Goal: Transaction & Acquisition: Obtain resource

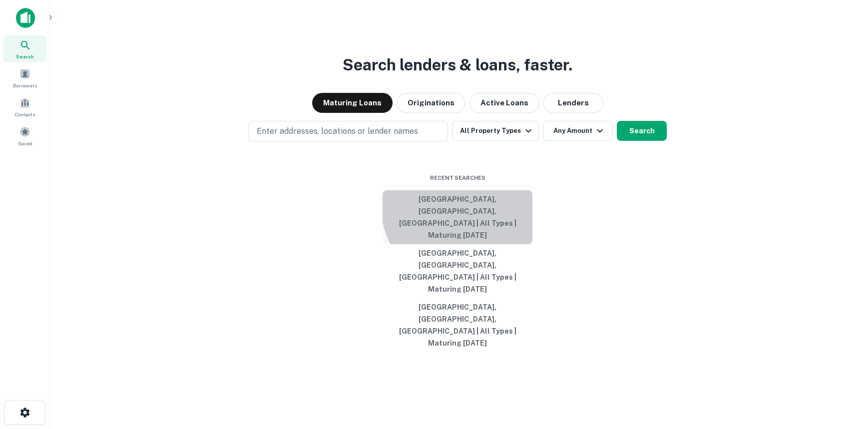
click at [477, 237] on button "[GEOGRAPHIC_DATA], [GEOGRAPHIC_DATA], [GEOGRAPHIC_DATA] | All Types | Maturing …" at bounding box center [457, 217] width 150 height 54
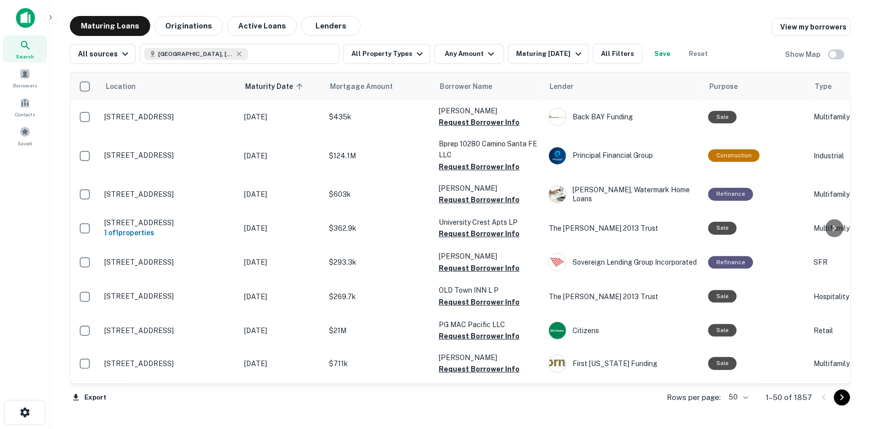
click at [469, 66] on div "Location Maturity Date sorted ascending Mortgage Amount Borrower Name Lender Pu…" at bounding box center [460, 239] width 781 height 351
click at [469, 55] on button "Any Amount" at bounding box center [469, 54] width 70 height 20
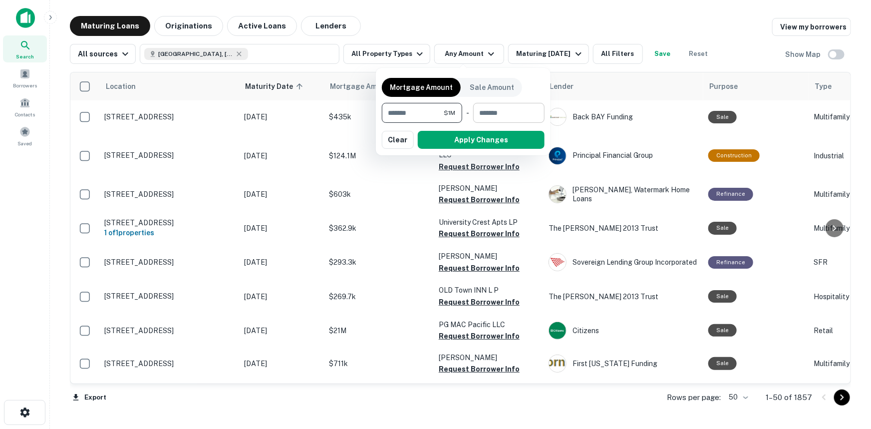
type input "*******"
click at [515, 114] on input "number" at bounding box center [505, 113] width 64 height 20
type input "*******"
click at [514, 132] on button "Apply Changes" at bounding box center [481, 140] width 127 height 18
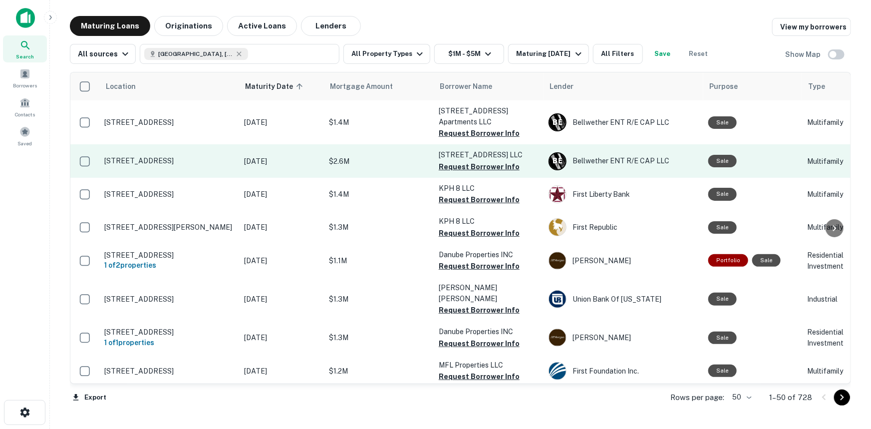
drag, startPoint x: 479, startPoint y: 132, endPoint x: 482, endPoint y: 160, distance: 27.7
click at [479, 133] on button "Request Borrower Info" at bounding box center [479, 133] width 81 height 12
click at [483, 166] on button "Request Borrower Info" at bounding box center [479, 167] width 81 height 12
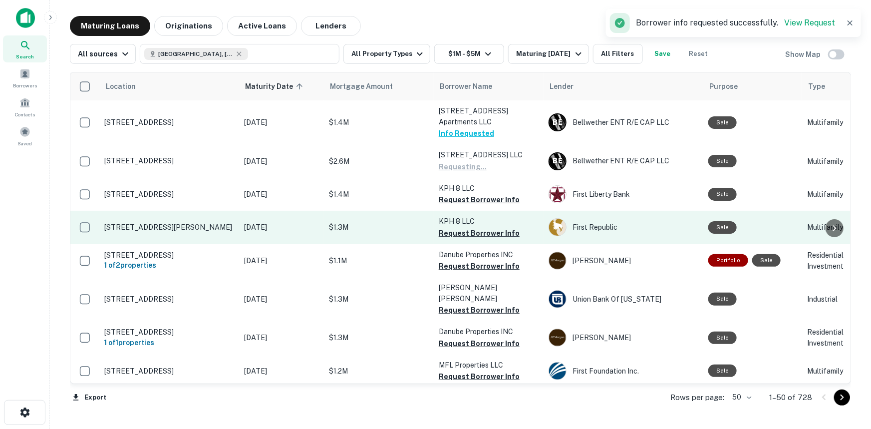
click at [456, 199] on button "Request Borrower Info" at bounding box center [479, 200] width 81 height 12
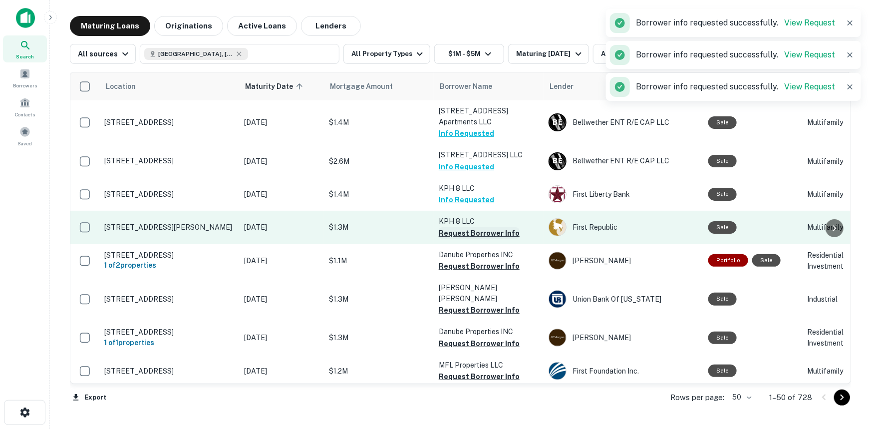
click at [462, 234] on button "Request Borrower Info" at bounding box center [479, 233] width 81 height 12
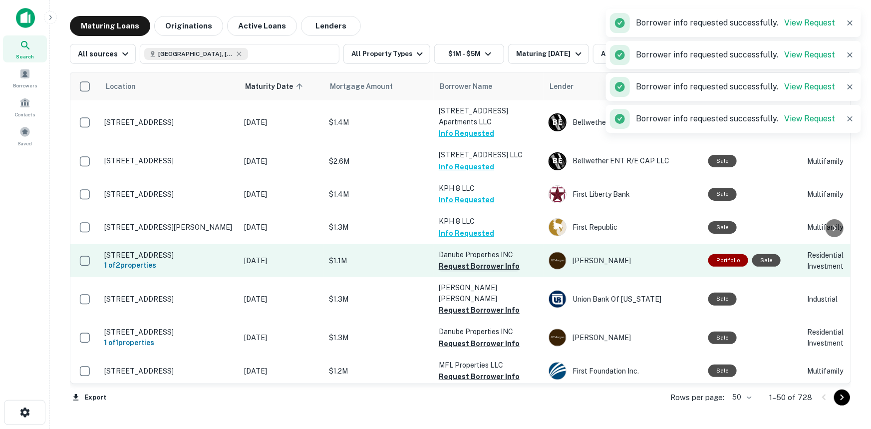
click at [466, 265] on button "Request Borrower Info" at bounding box center [479, 266] width 81 height 12
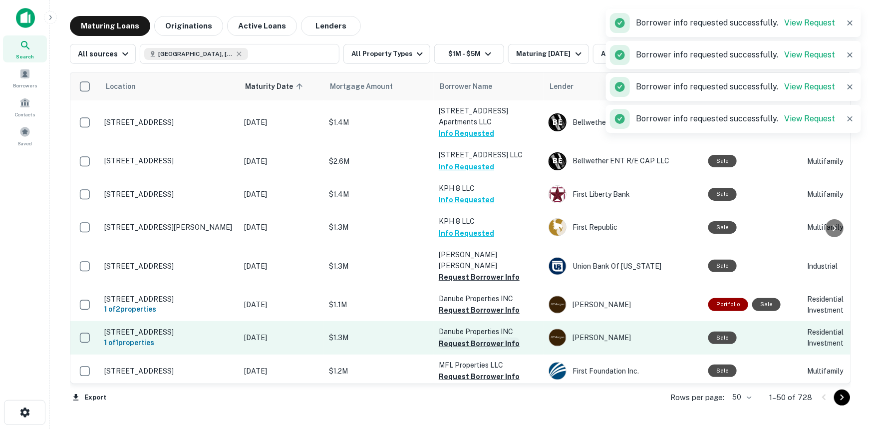
click at [449, 338] on button "Request Borrower Info" at bounding box center [479, 344] width 81 height 12
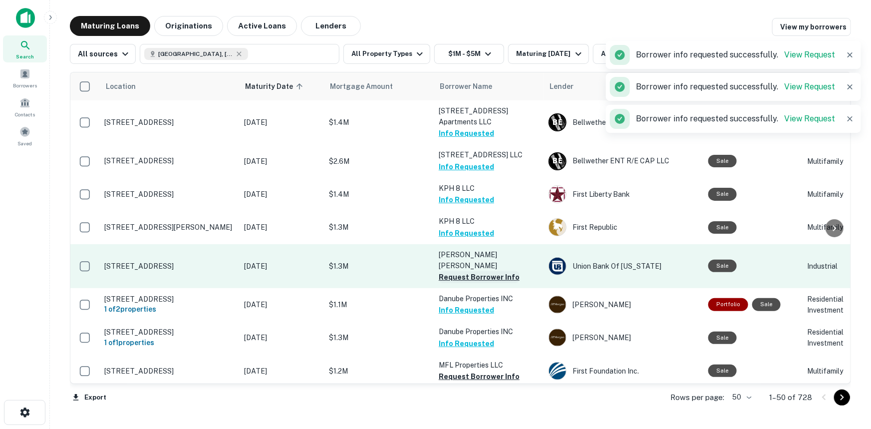
click at [455, 271] on button "Request Borrower Info" at bounding box center [479, 277] width 81 height 12
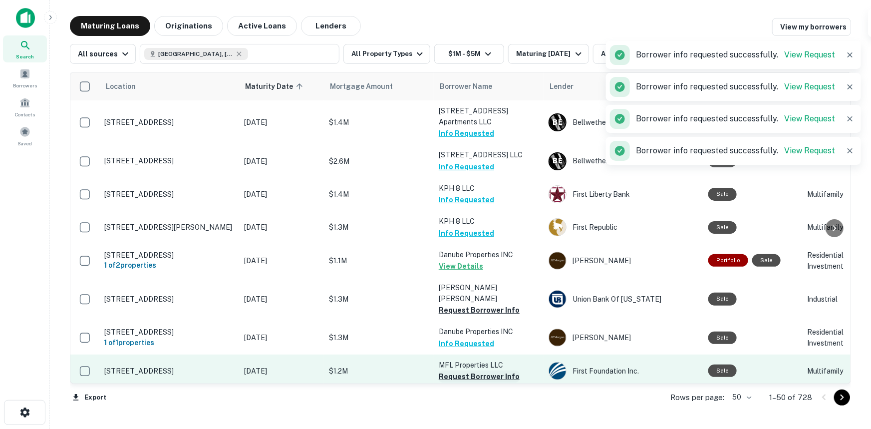
click at [459, 370] on button "Request Borrower Info" at bounding box center [479, 376] width 81 height 12
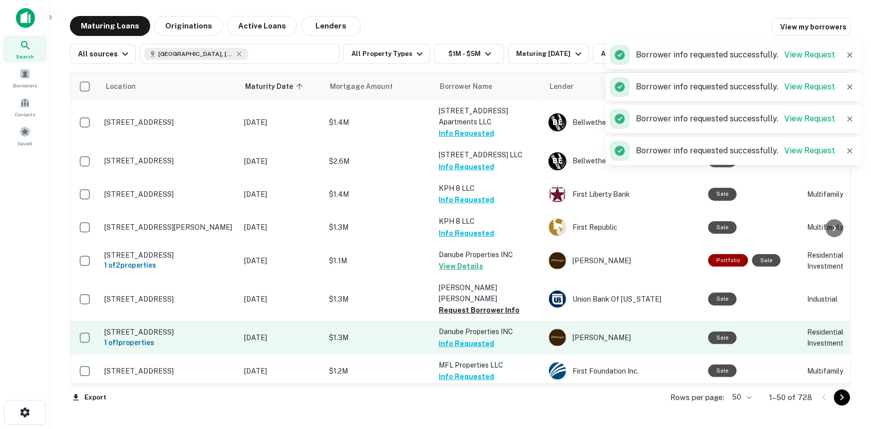
click at [459, 304] on button "Request Borrower Info" at bounding box center [479, 310] width 81 height 12
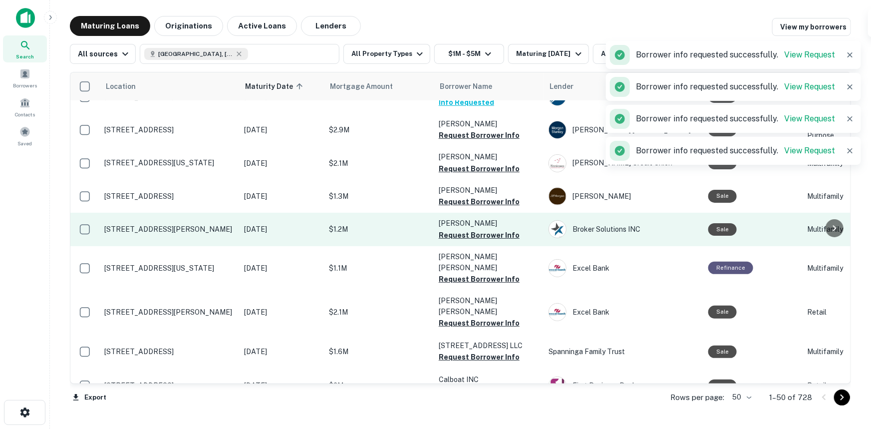
scroll to position [318, 0]
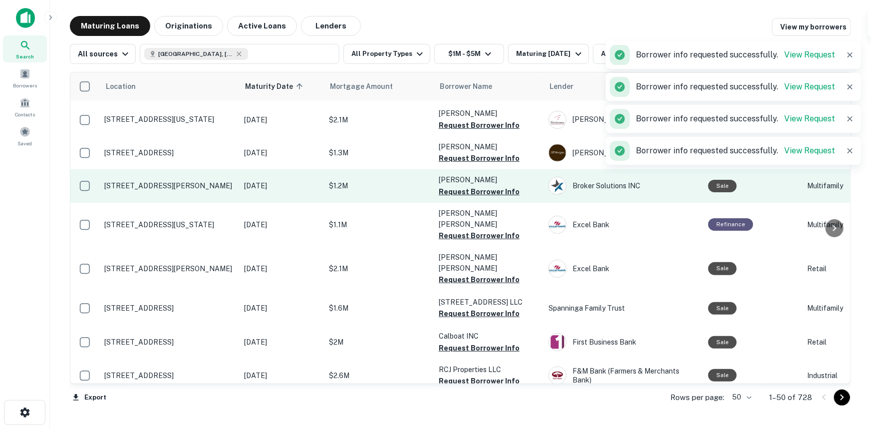
click at [461, 297] on p "[STREET_ADDRESS] LLC" at bounding box center [489, 302] width 100 height 11
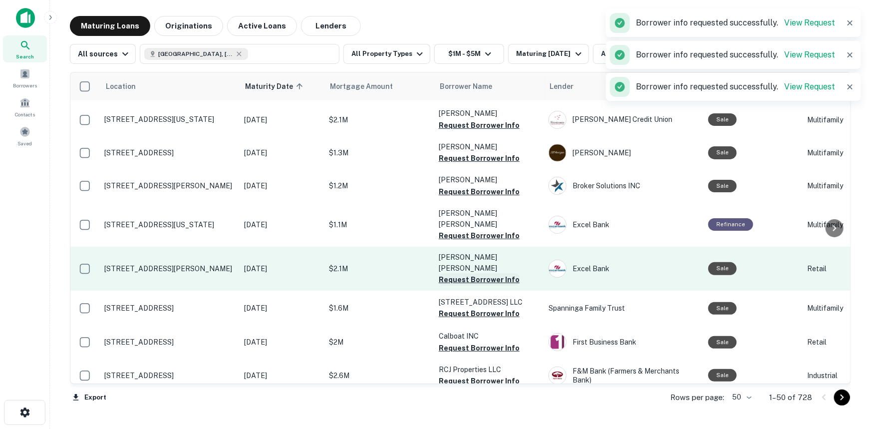
click at [483, 274] on button "Request Borrower Info" at bounding box center [479, 280] width 81 height 12
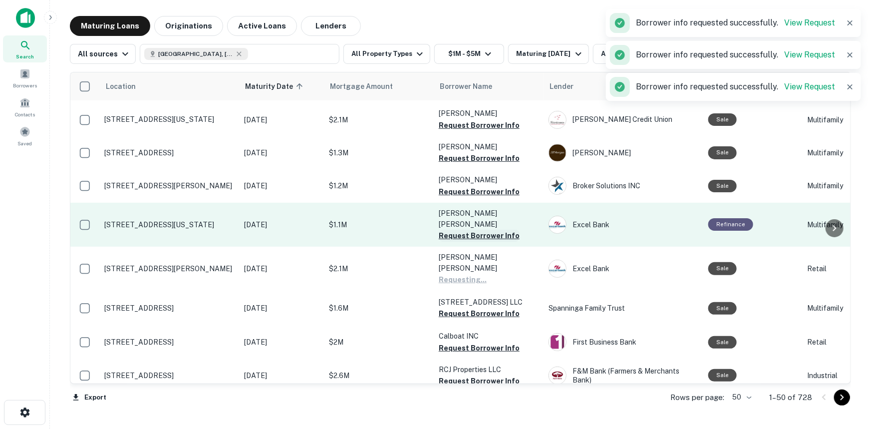
click at [472, 230] on button "Request Borrower Info" at bounding box center [479, 236] width 81 height 12
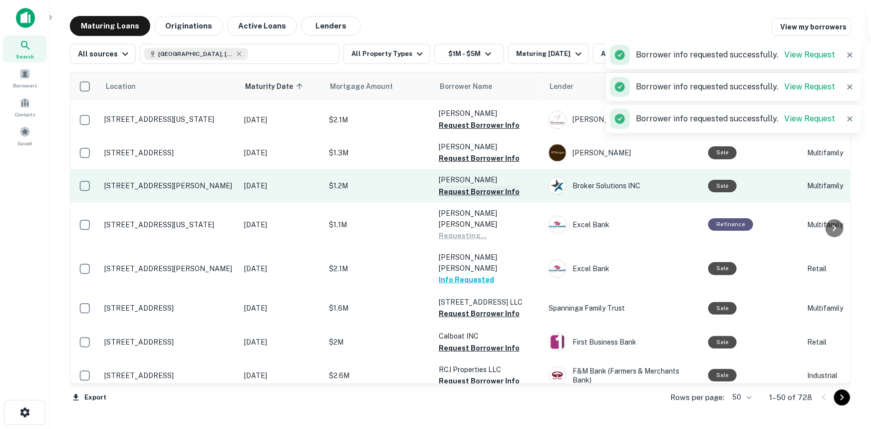
click at [468, 186] on button "Request Borrower Info" at bounding box center [479, 192] width 81 height 12
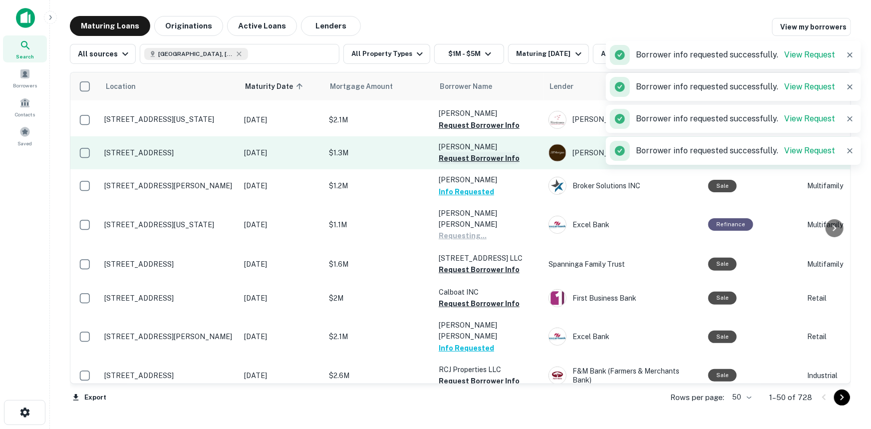
click at [463, 156] on td "[PERSON_NAME] M Request Borrower Info" at bounding box center [489, 152] width 110 height 33
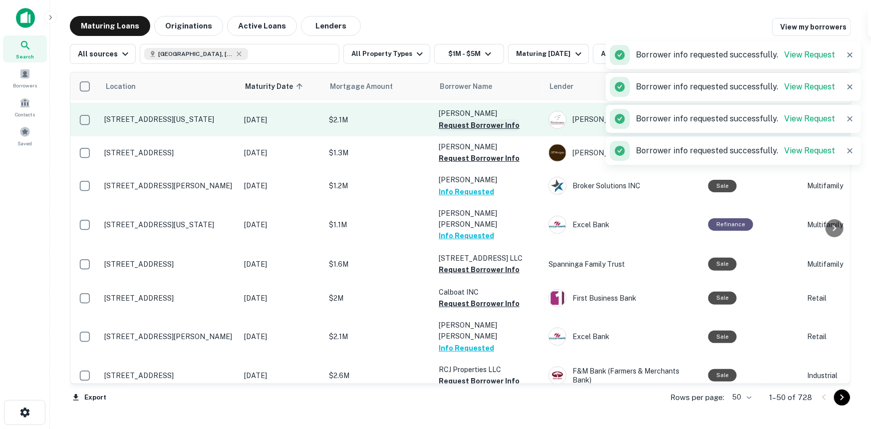
click at [466, 119] on button "Request Borrower Info" at bounding box center [479, 125] width 81 height 12
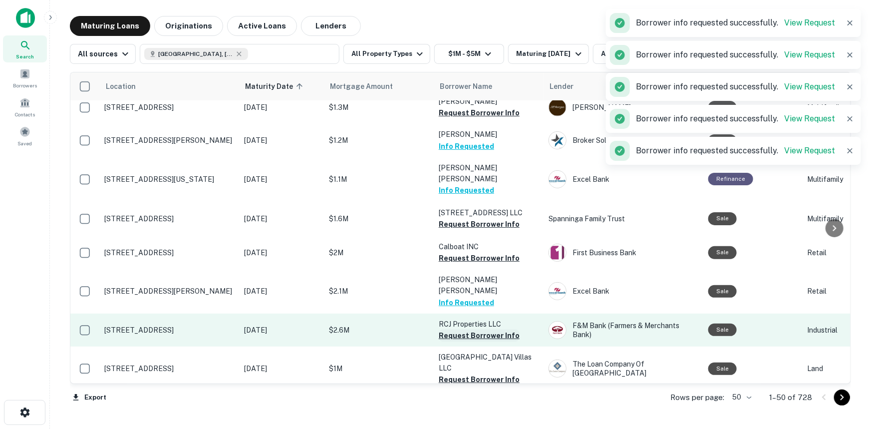
scroll to position [408, 0]
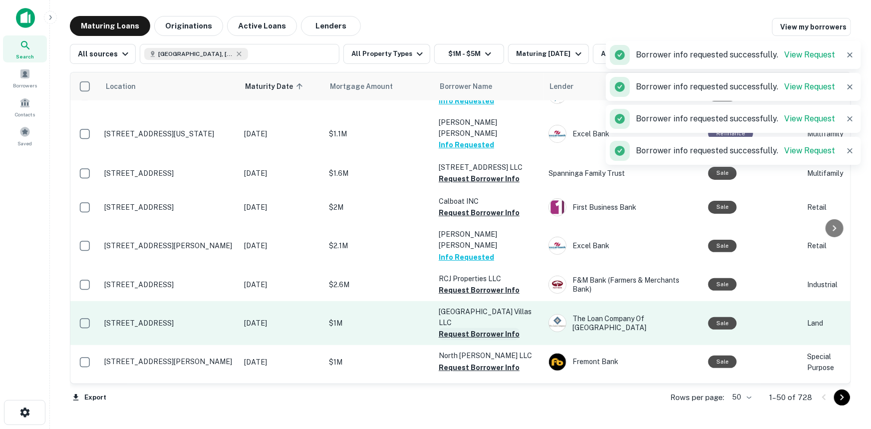
click at [462, 328] on button "Request Borrower Info" at bounding box center [479, 334] width 81 height 12
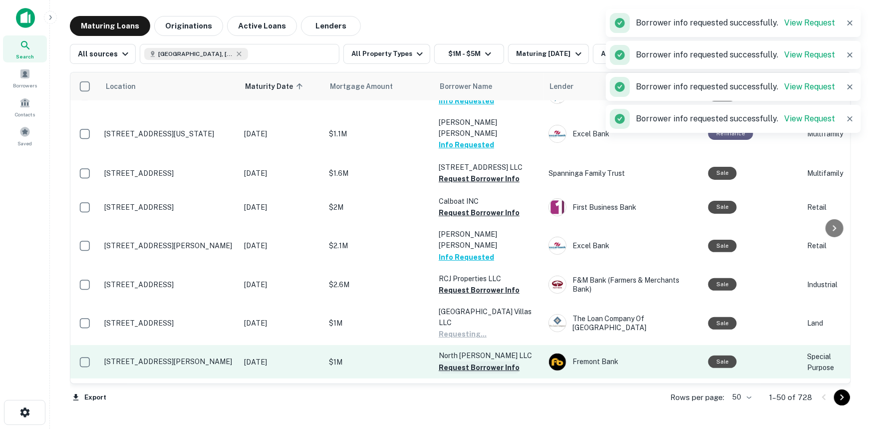
click at [464, 361] on button "Request Borrower Info" at bounding box center [479, 367] width 81 height 12
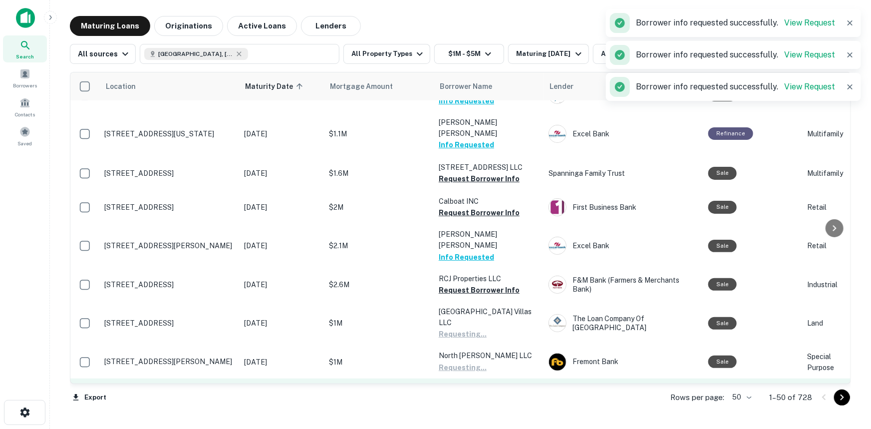
click at [469, 405] on button "Request Borrower Info" at bounding box center [479, 411] width 81 height 12
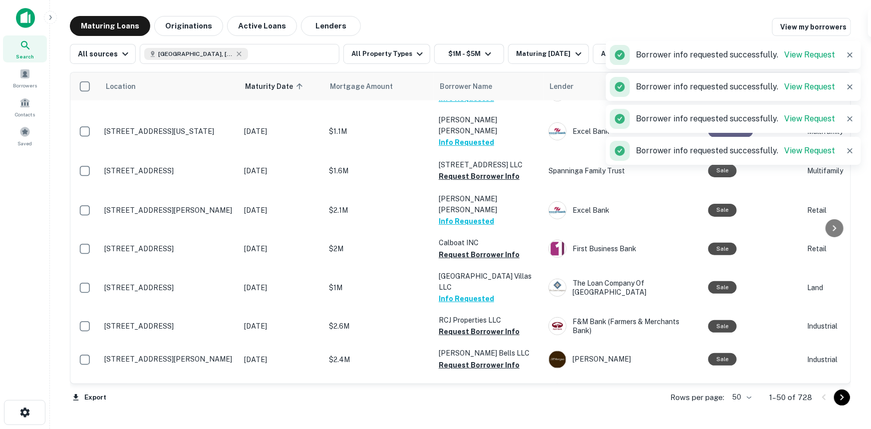
scroll to position [454, 0]
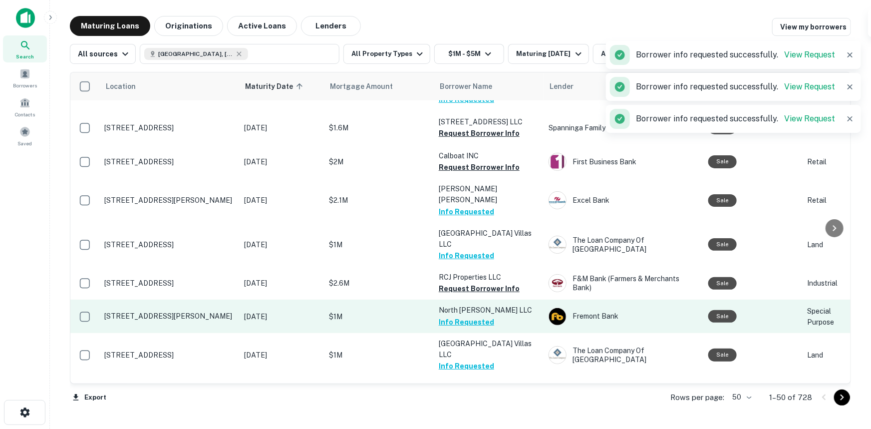
click at [467, 316] on button "Info Requested" at bounding box center [466, 322] width 55 height 12
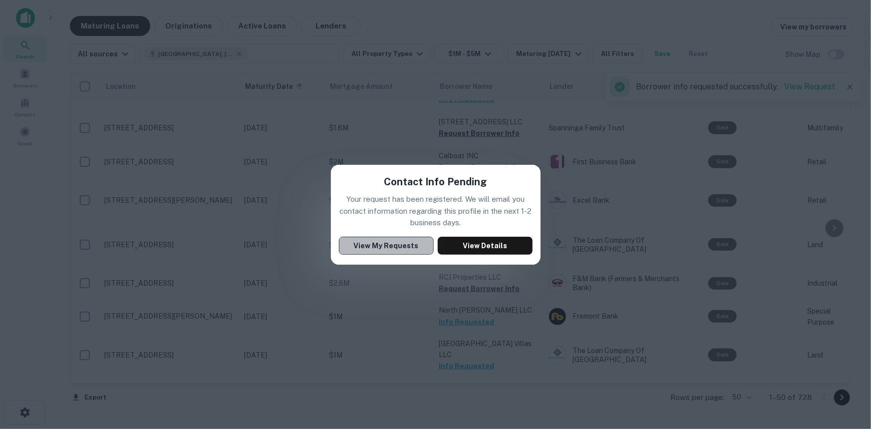
click at [381, 245] on button "View My Requests" at bounding box center [386, 246] width 95 height 18
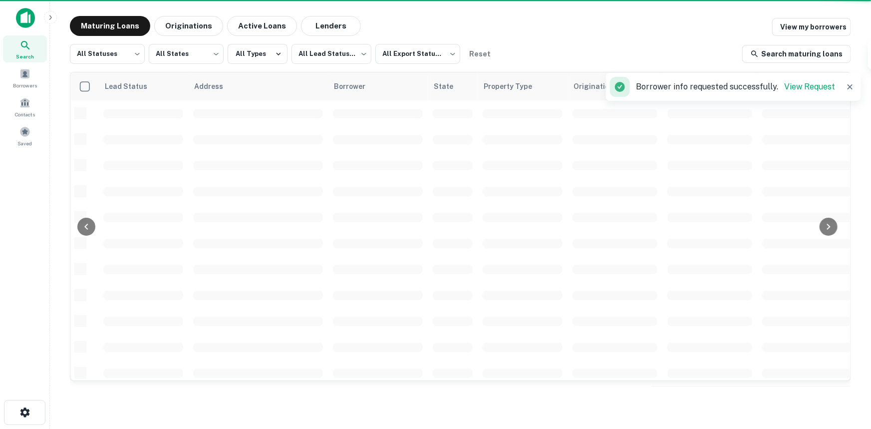
click at [389, 287] on tbody at bounding box center [622, 424] width 1104 height 649
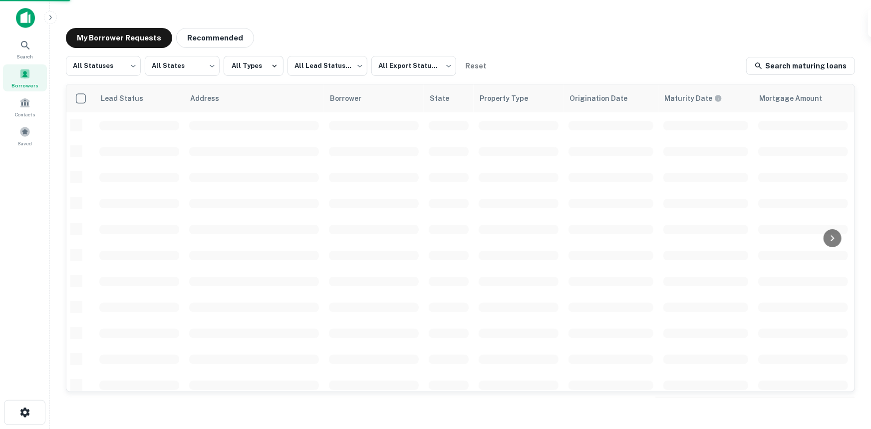
scroll to position [374, 0]
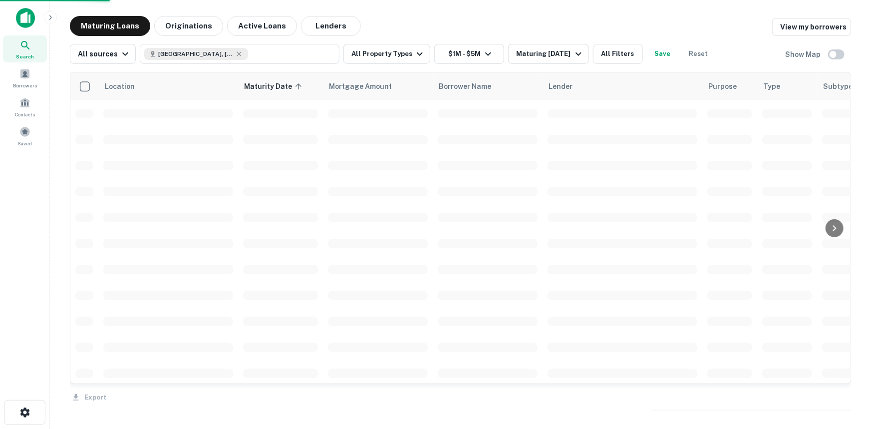
scroll to position [374, 0]
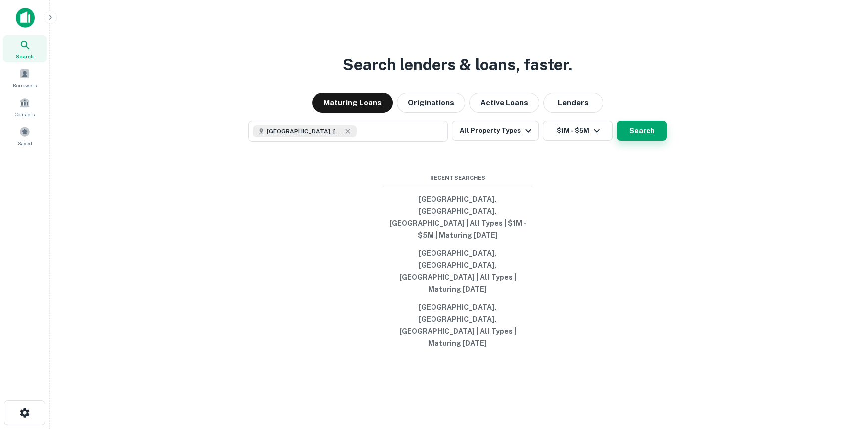
click at [632, 141] on button "Search" at bounding box center [642, 131] width 50 height 20
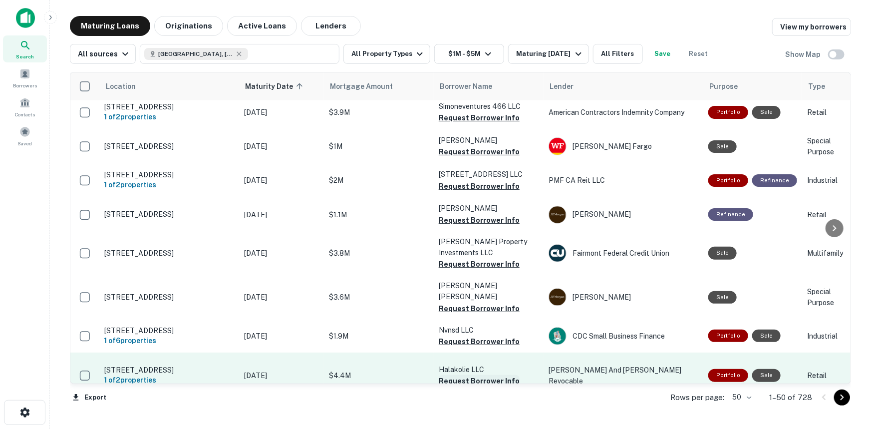
scroll to position [964, 0]
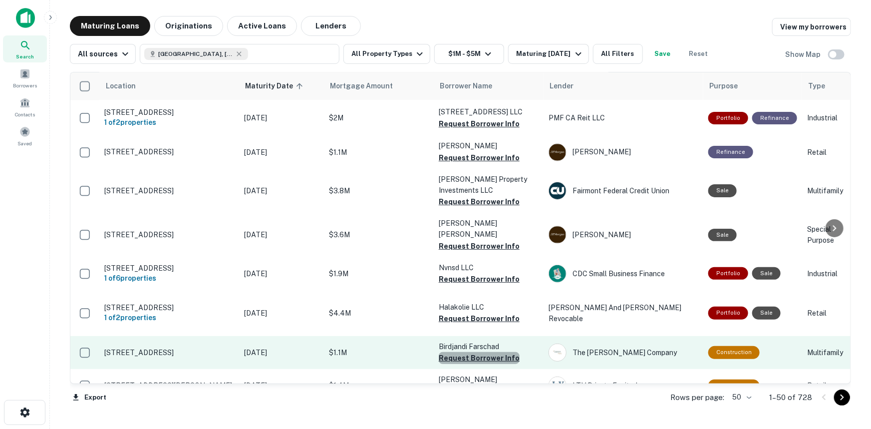
click at [485, 352] on button "Request Borrower Info" at bounding box center [479, 358] width 81 height 12
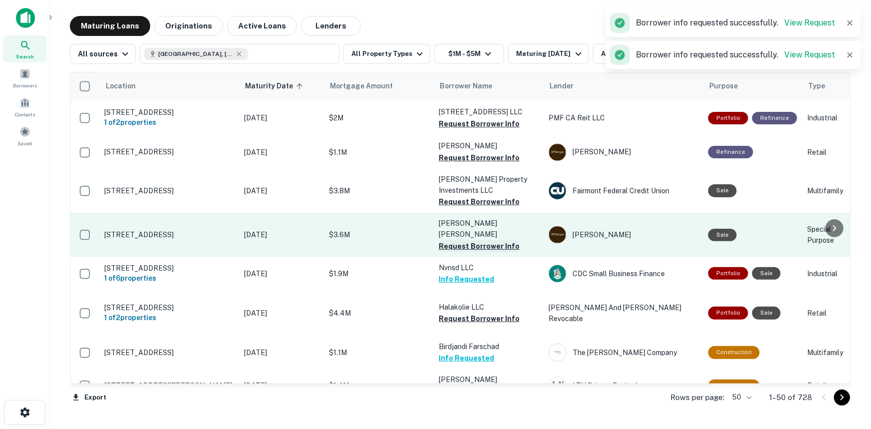
click at [469, 240] on button "Request Borrower Info" at bounding box center [479, 246] width 81 height 12
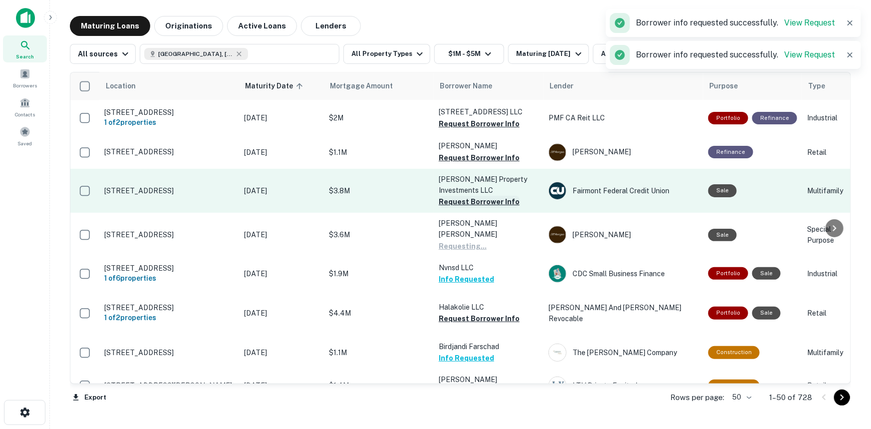
click at [470, 196] on button "Request Borrower Info" at bounding box center [479, 202] width 81 height 12
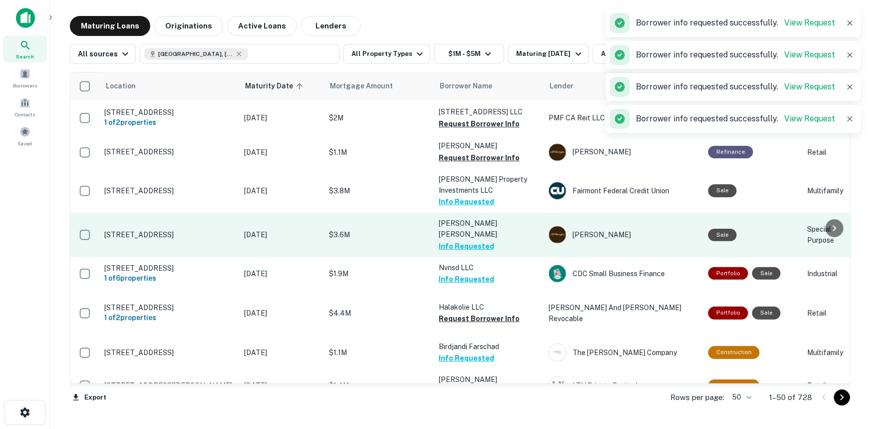
click at [469, 152] on button "Request Borrower Info" at bounding box center [479, 158] width 81 height 12
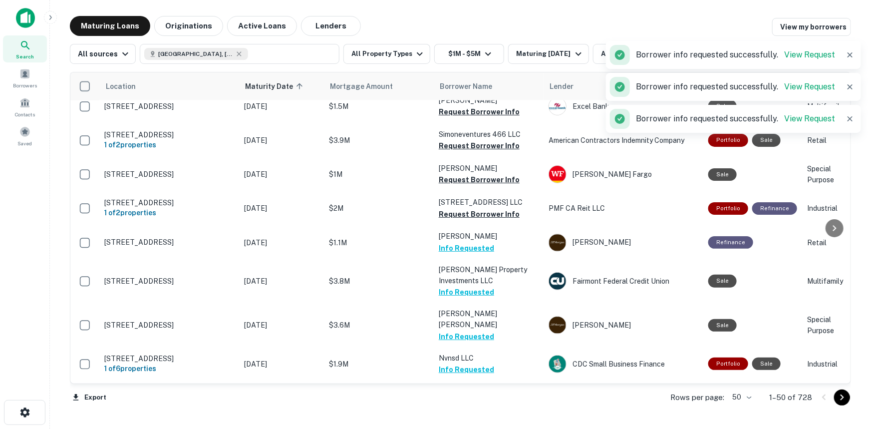
scroll to position [1146, 0]
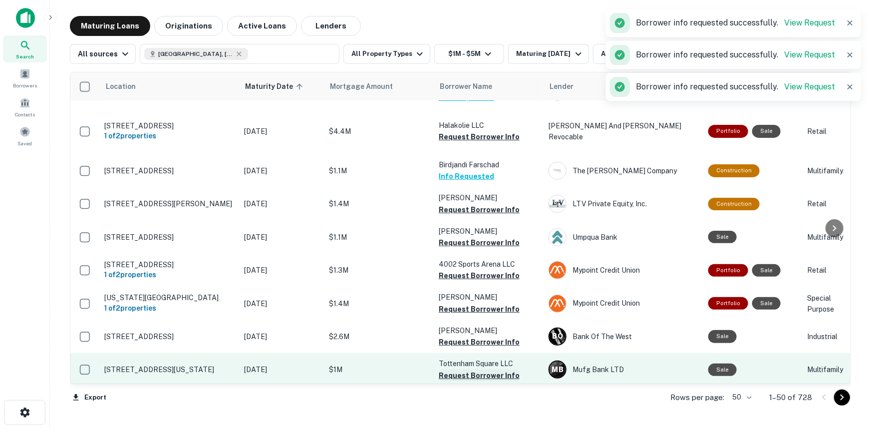
click at [453, 369] on button "Request Borrower Info" at bounding box center [479, 375] width 81 height 12
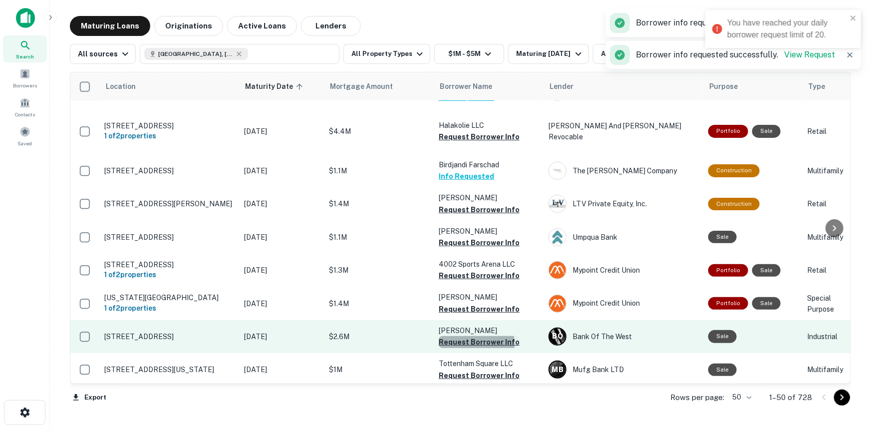
click at [456, 336] on button "Request Borrower Info" at bounding box center [479, 342] width 81 height 12
